Goal: Check status: Check status

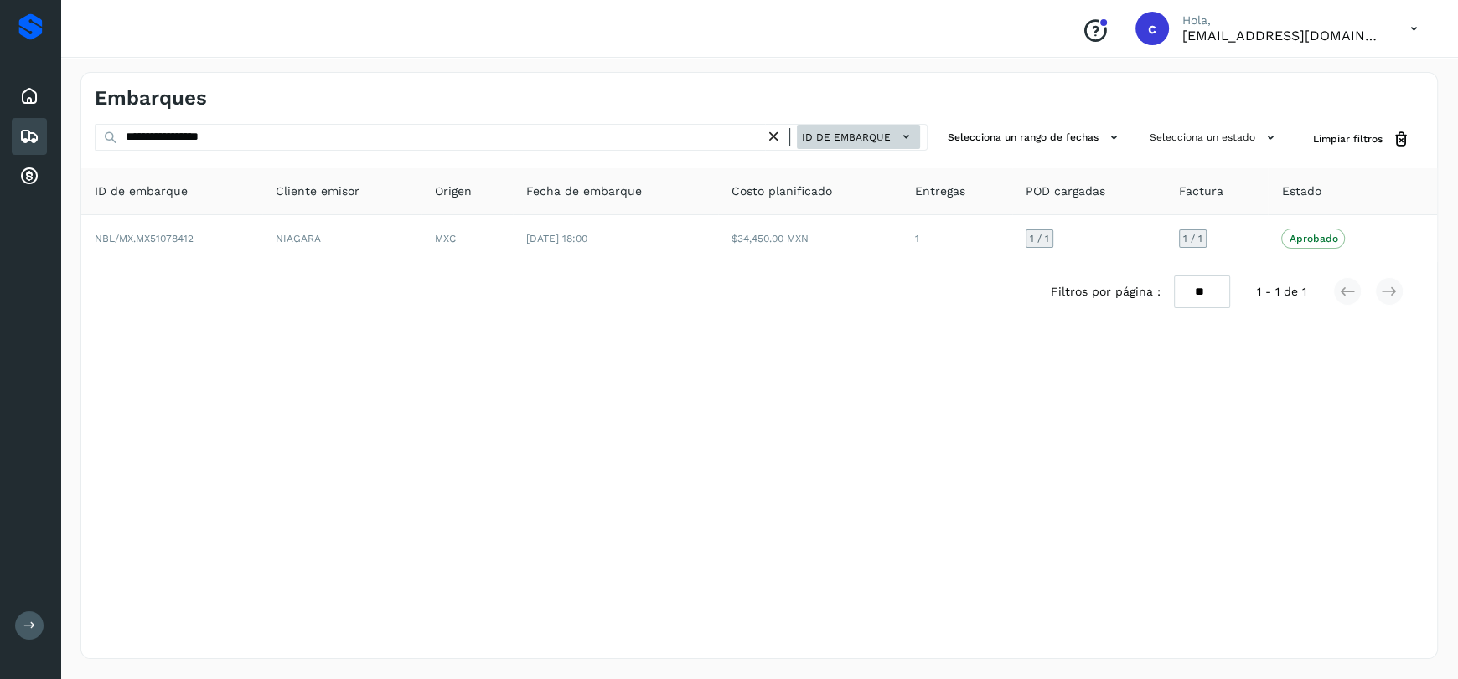
click at [886, 135] on span "ID de embarque" at bounding box center [846, 137] width 89 height 15
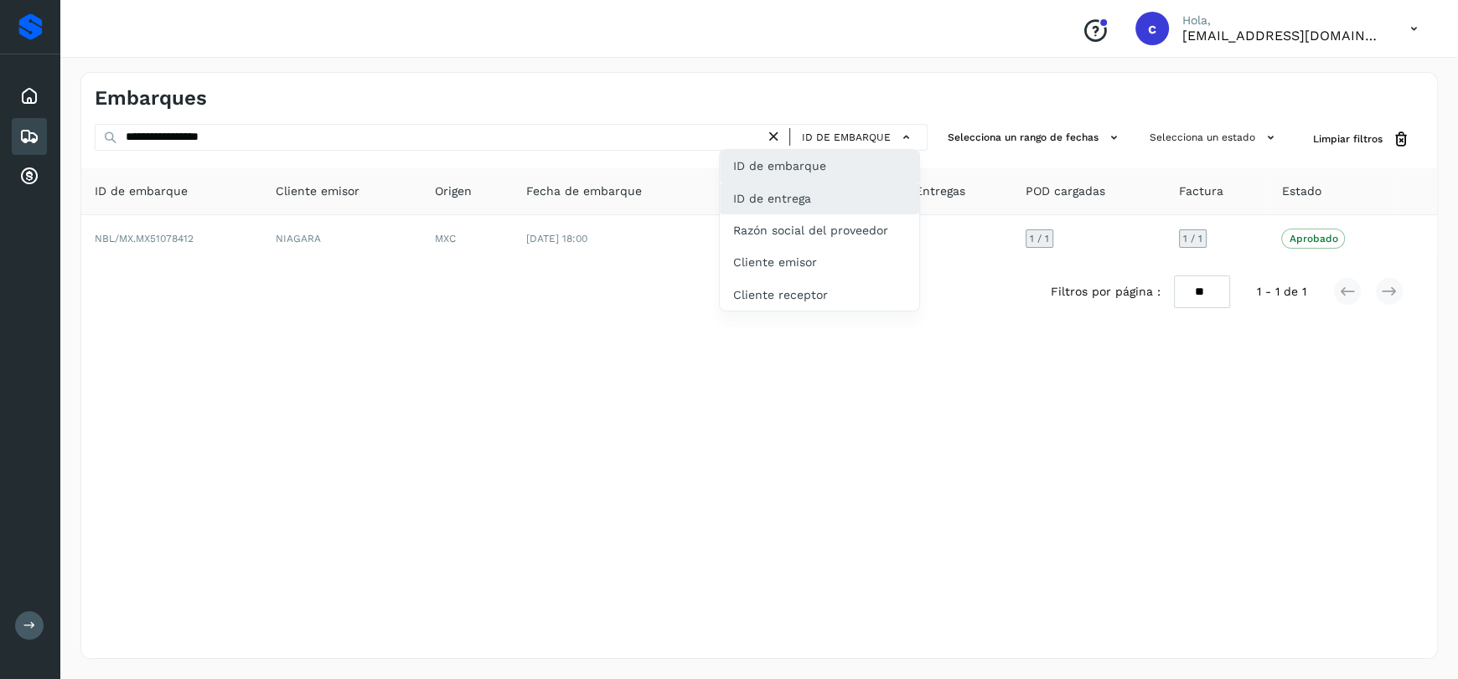
click at [852, 205] on div "ID de entrega" at bounding box center [819, 199] width 199 height 32
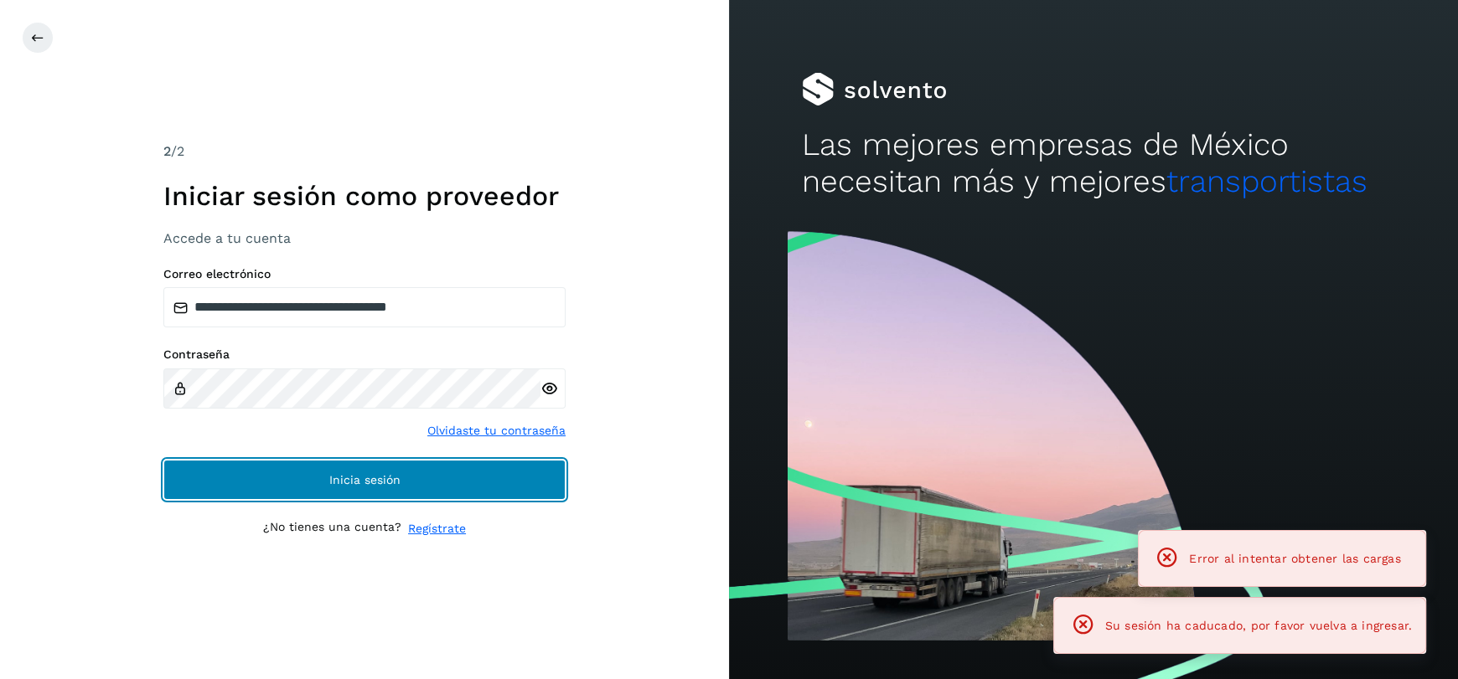
click at [447, 478] on button "Inicia sesión" at bounding box center [364, 480] width 402 height 40
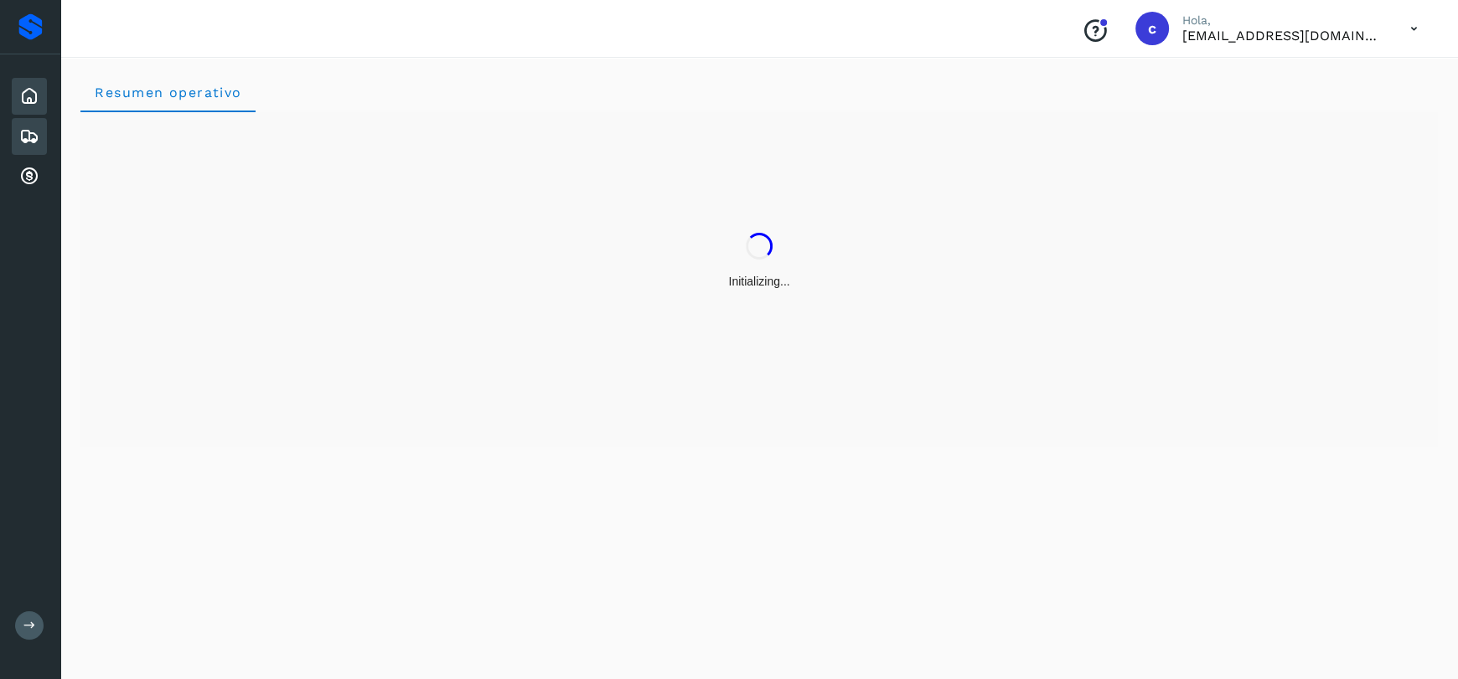
click at [44, 132] on div "Embarques" at bounding box center [29, 136] width 35 height 37
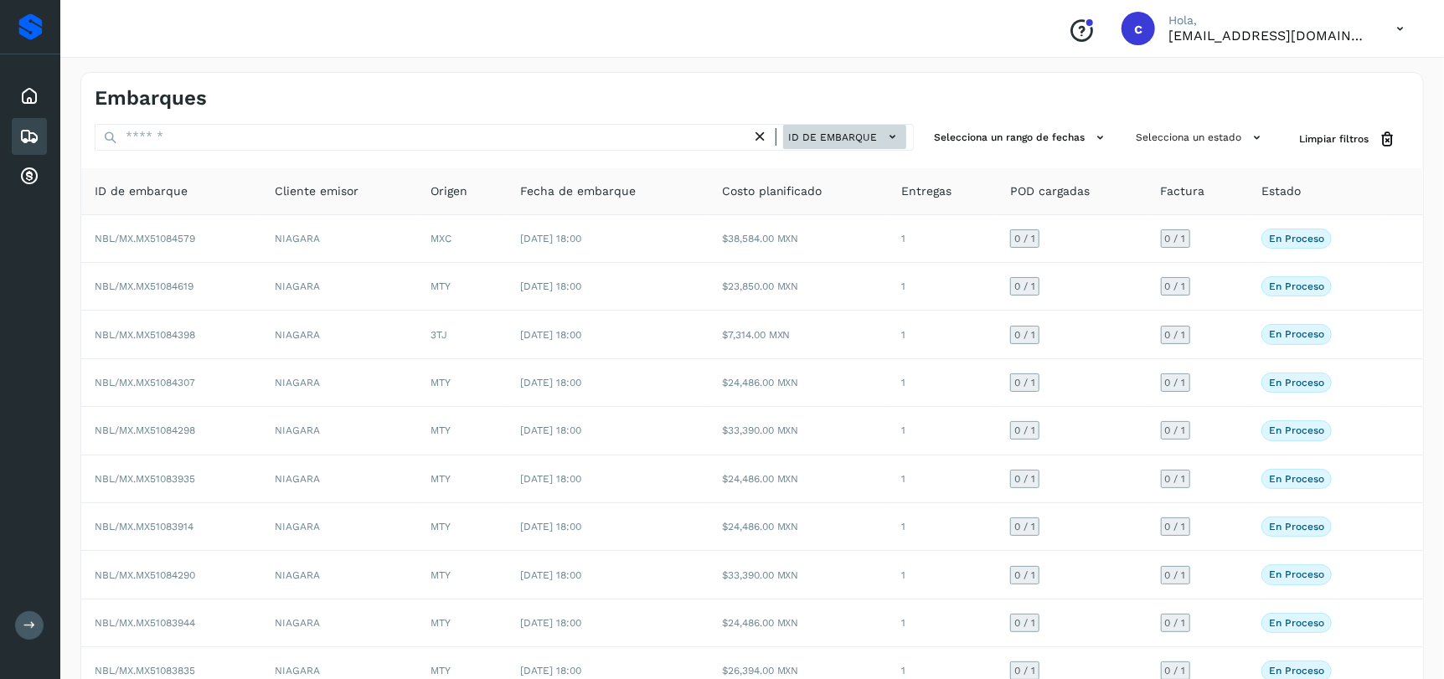
click at [899, 126] on button "ID de embarque" at bounding box center [844, 137] width 123 height 24
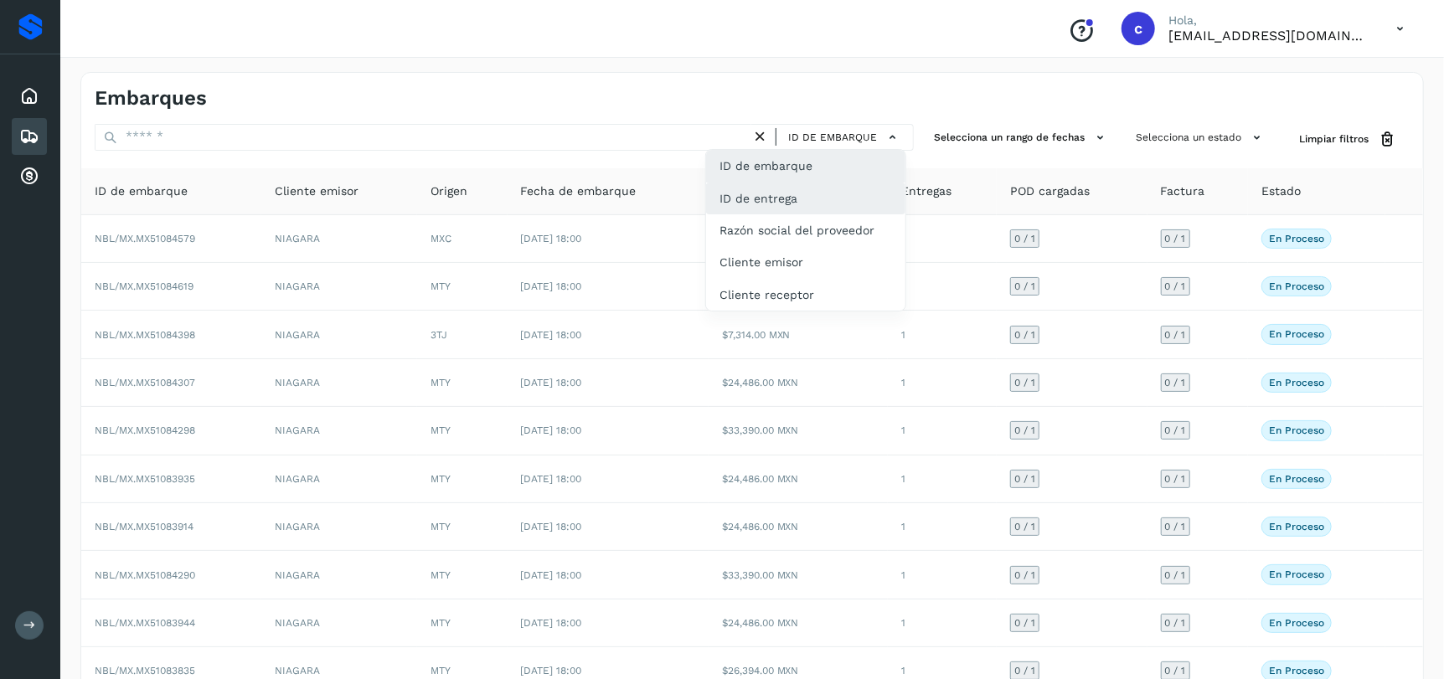
click at [844, 206] on div "ID de entrega" at bounding box center [805, 199] width 199 height 32
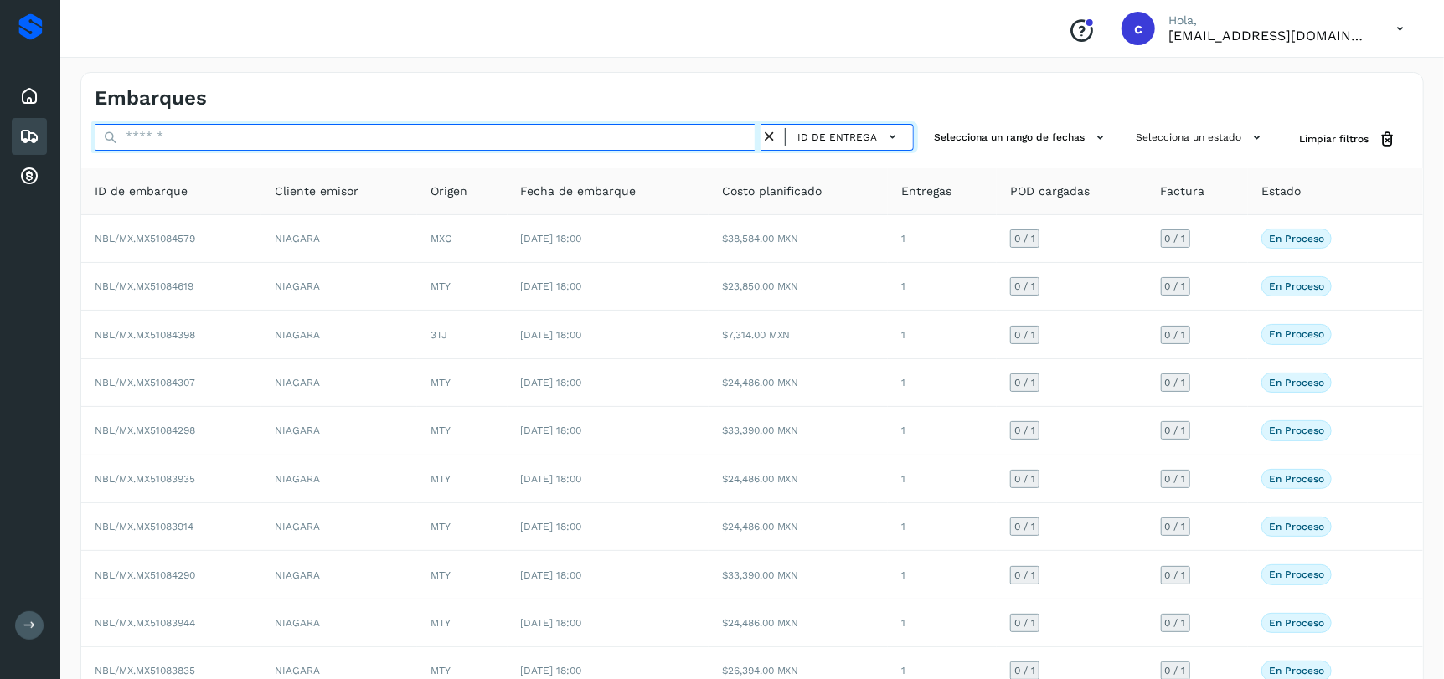
click at [237, 142] on input "text" at bounding box center [428, 137] width 666 height 27
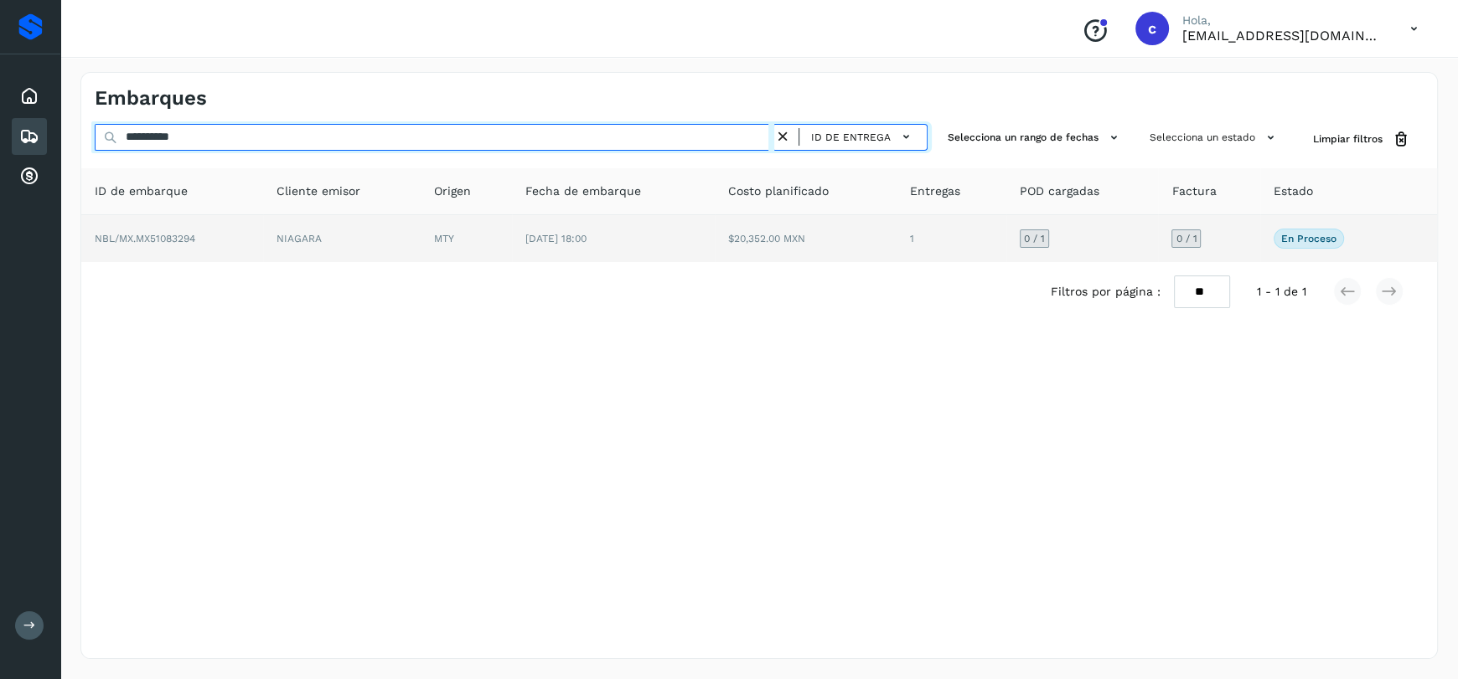
type input "**********"
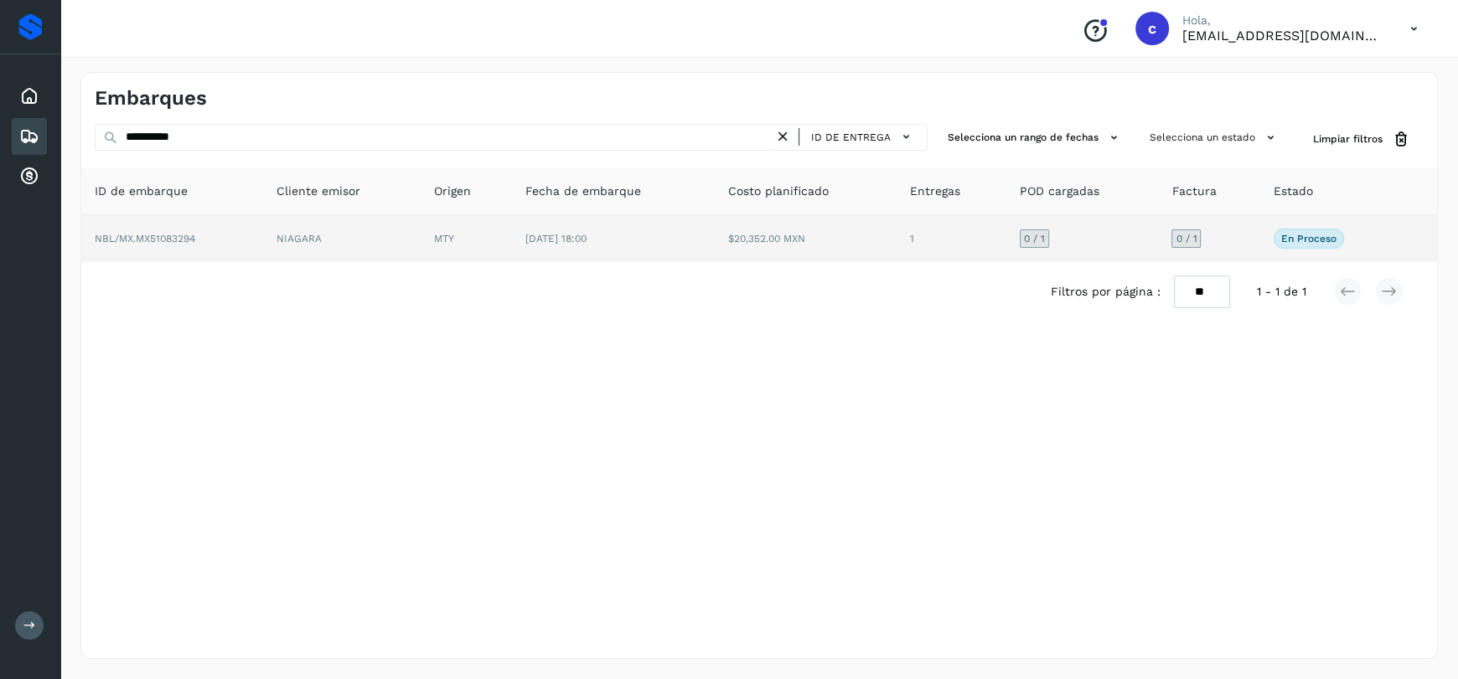
click at [584, 241] on span "[DATE] 18:00" at bounding box center [555, 239] width 61 height 12
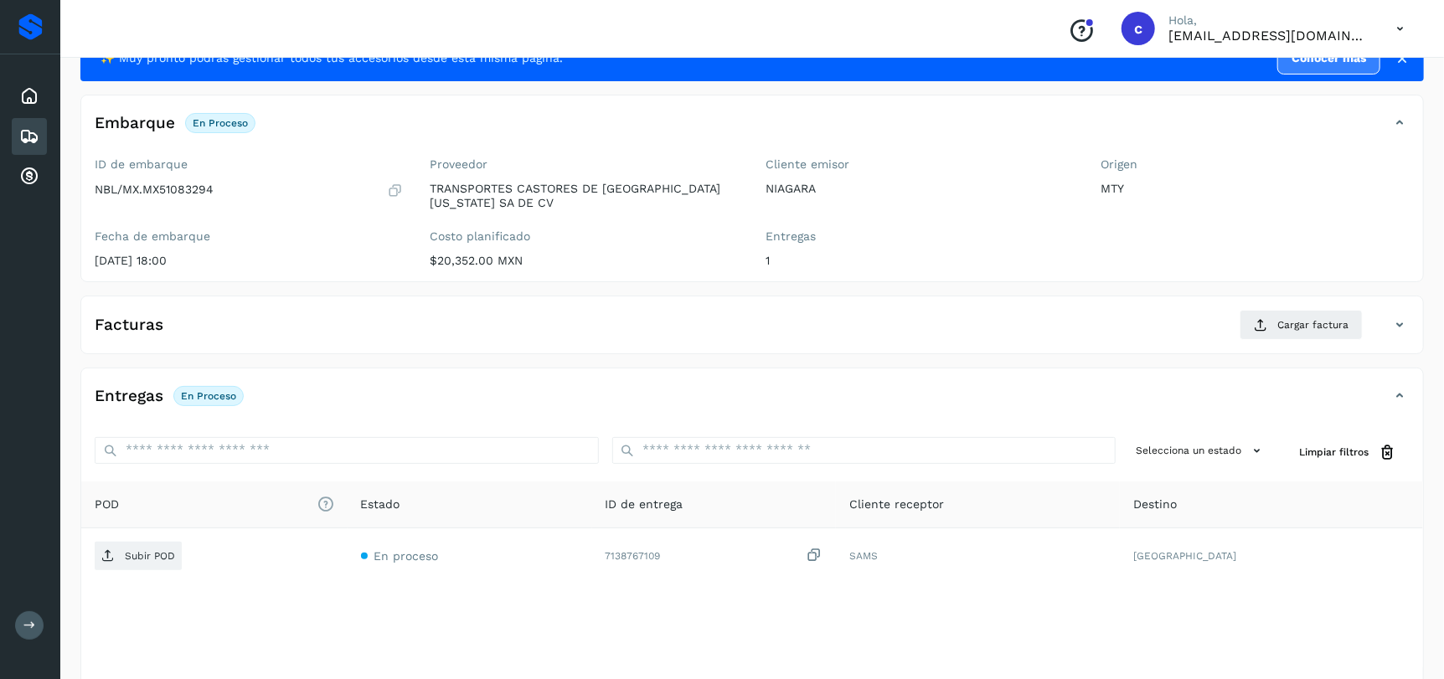
scroll to position [128, 0]
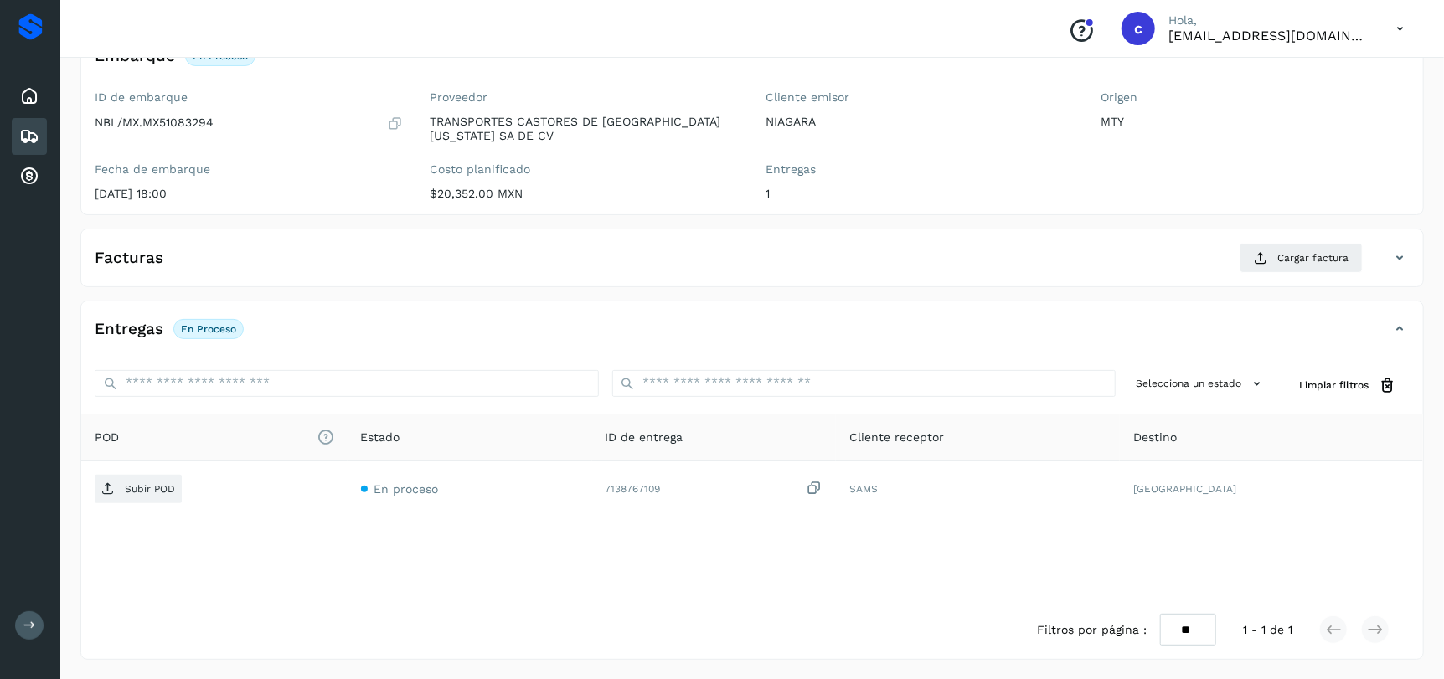
click at [26, 130] on icon at bounding box center [29, 137] width 20 height 20
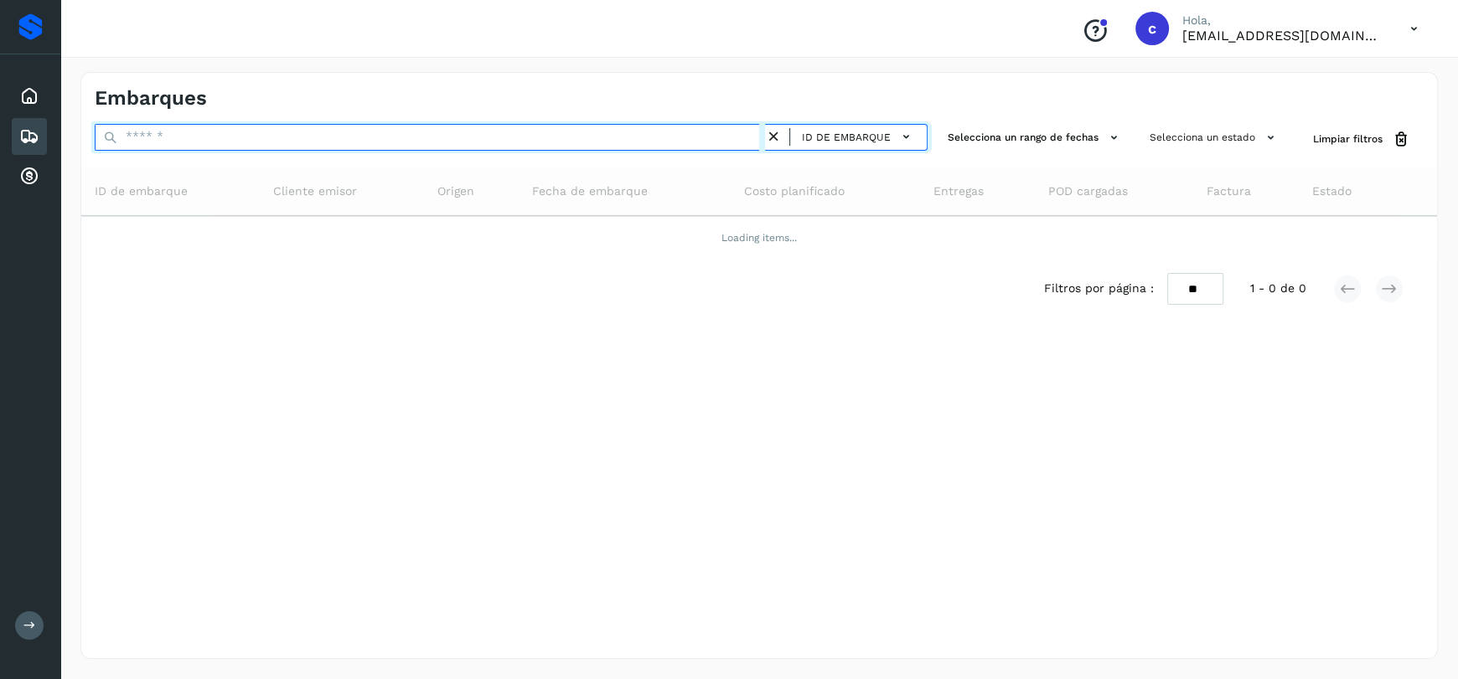
drag, startPoint x: 288, startPoint y: 140, endPoint x: 0, endPoint y: 118, distance: 289.0
click at [0, 118] on div "Proveedores Inicio Embarques Cuentas por cobrar Salir Conoce nuestros beneficio…" at bounding box center [729, 339] width 1458 height 679
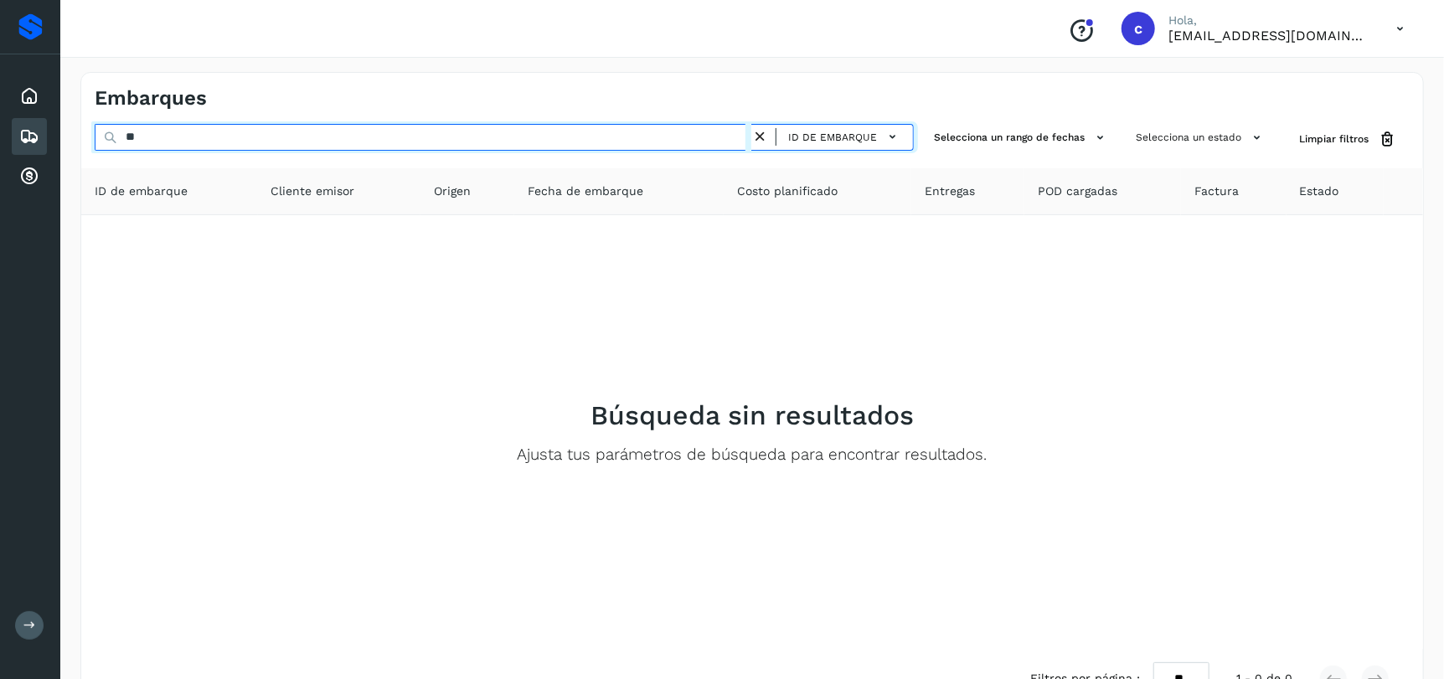
type input "*"
type input "**********"
